Goal: Communication & Community: Answer question/provide support

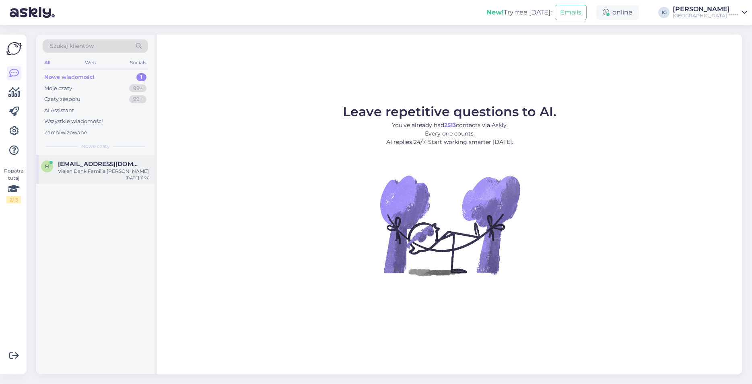
click at [74, 166] on span "[EMAIL_ADDRESS][DOMAIN_NAME]" at bounding box center [100, 164] width 84 height 7
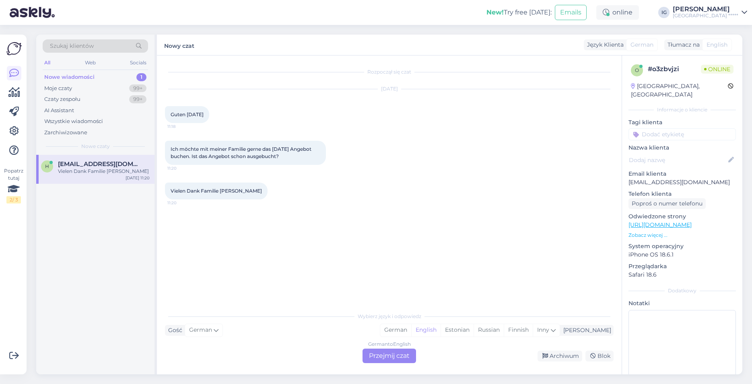
drag, startPoint x: 630, startPoint y: 175, endPoint x: 737, endPoint y: 175, distance: 106.7
click at [736, 178] on p "[EMAIL_ADDRESS][DOMAIN_NAME]" at bounding box center [682, 182] width 107 height 8
copy p "[EMAIL_ADDRESS][DOMAIN_NAME]"
click at [388, 356] on div "German to English Przejmij czat" at bounding box center [390, 356] width 54 height 14
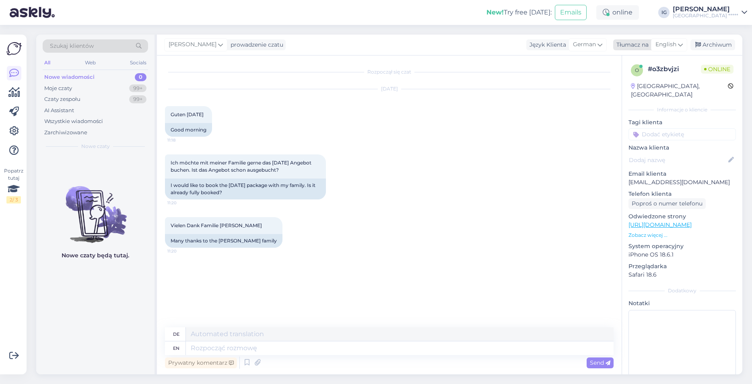
click at [675, 43] on span "English" at bounding box center [666, 44] width 21 height 9
type input "pol"
click at [636, 81] on link "Polish" at bounding box center [650, 80] width 89 height 13
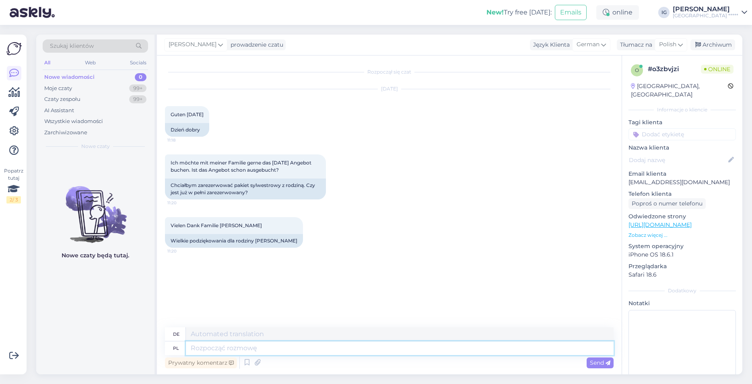
click at [209, 350] on textarea at bounding box center [400, 349] width 428 height 14
click at [200, 334] on textarea at bounding box center [400, 335] width 428 height 14
paste textarea "Guten Tag! In einer separaten E-Mail, direkt von der [GEOGRAPHIC_DATA] Website*…"
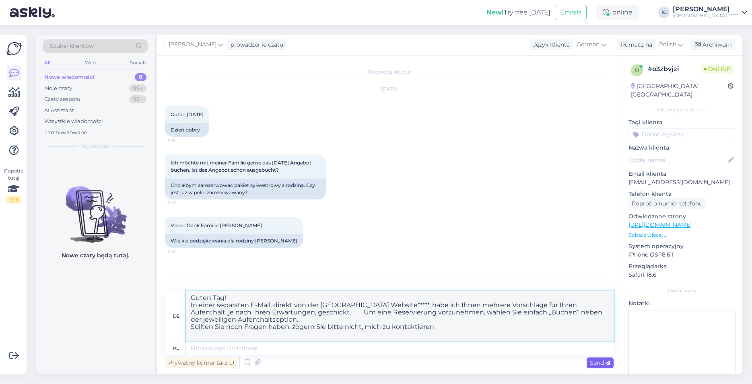
type textarea "Guten Tag! In einer separaten E-Mail, direkt von der [GEOGRAPHIC_DATA] Website*…"
click at [596, 363] on span "Send" at bounding box center [600, 362] width 21 height 7
click at [603, 361] on span "Send" at bounding box center [600, 362] width 21 height 7
click at [682, 44] on icon at bounding box center [680, 44] width 5 height 9
drag, startPoint x: 632, startPoint y: 63, endPoint x: 571, endPoint y: 72, distance: 61.9
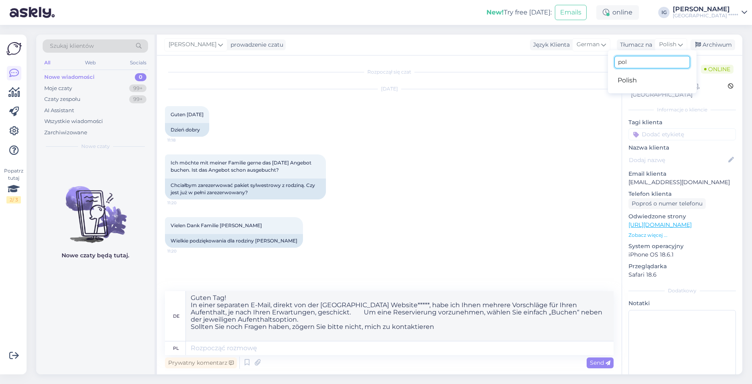
click at [615, 68] on input "pol" at bounding box center [653, 62] width 76 height 12
type input "ger"
click at [636, 81] on link "German" at bounding box center [652, 80] width 89 height 13
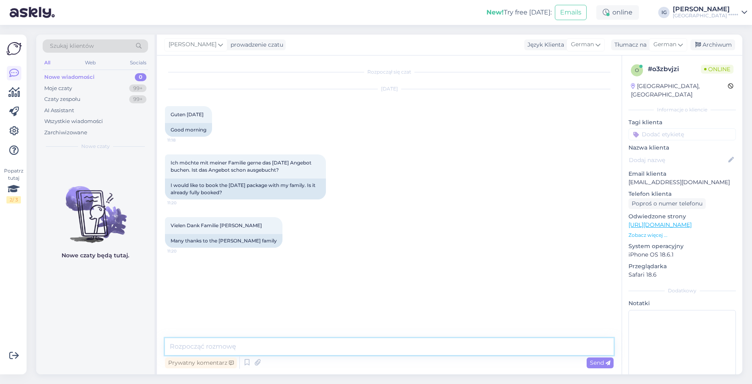
click at [188, 347] on textarea at bounding box center [389, 346] width 449 height 17
paste textarea "Guten Tag! In einer separaten E-Mail, direkt von der [GEOGRAPHIC_DATA] Website*…"
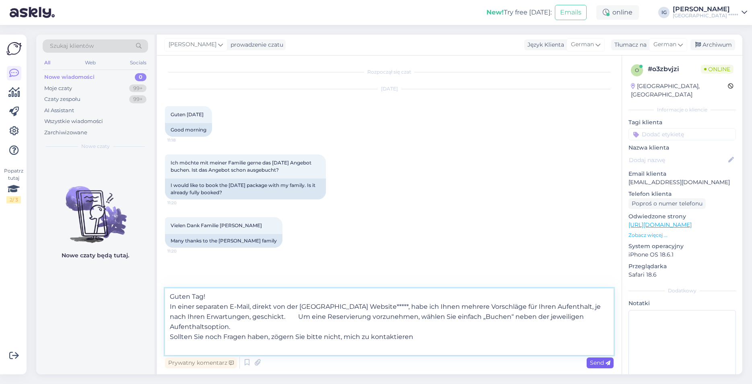
type textarea "Guten Tag! In einer separaten E-Mail, direkt von der [GEOGRAPHIC_DATA] Website*…"
click at [602, 365] on span "Send" at bounding box center [600, 362] width 21 height 7
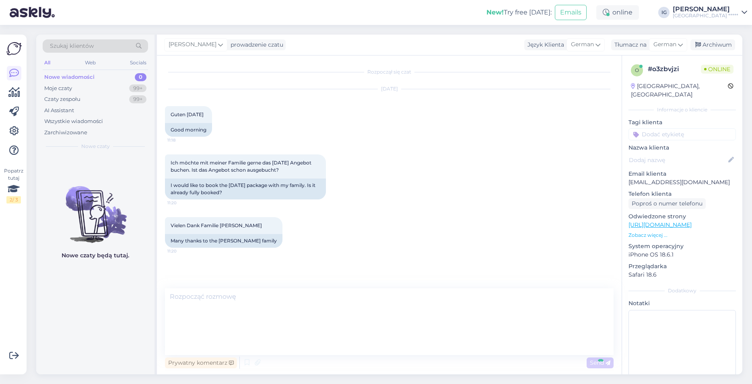
scroll to position [11, 0]
